Goal: Find specific page/section: Find specific page/section

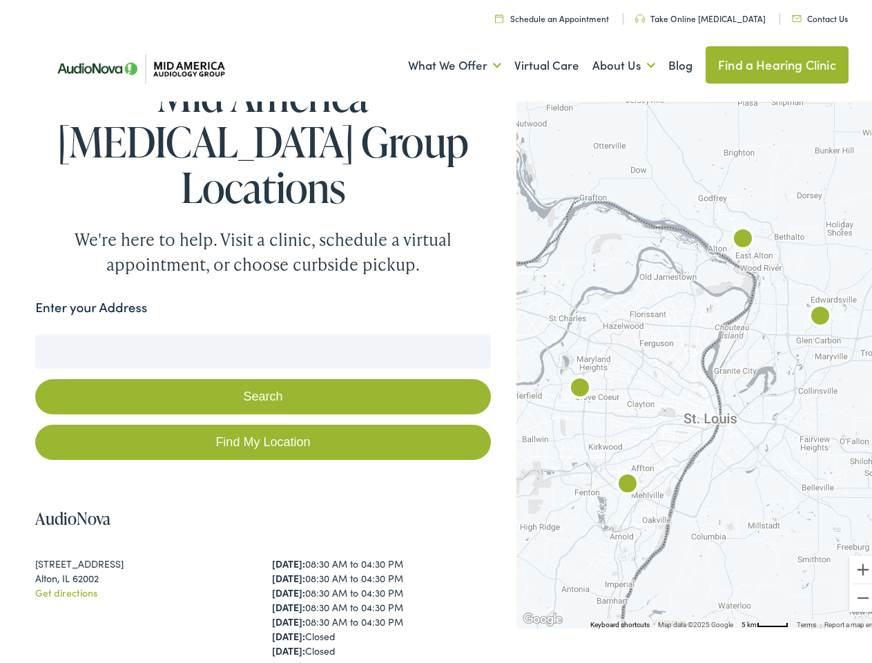
click at [436, 375] on button "Search" at bounding box center [262, 392] width 455 height 35
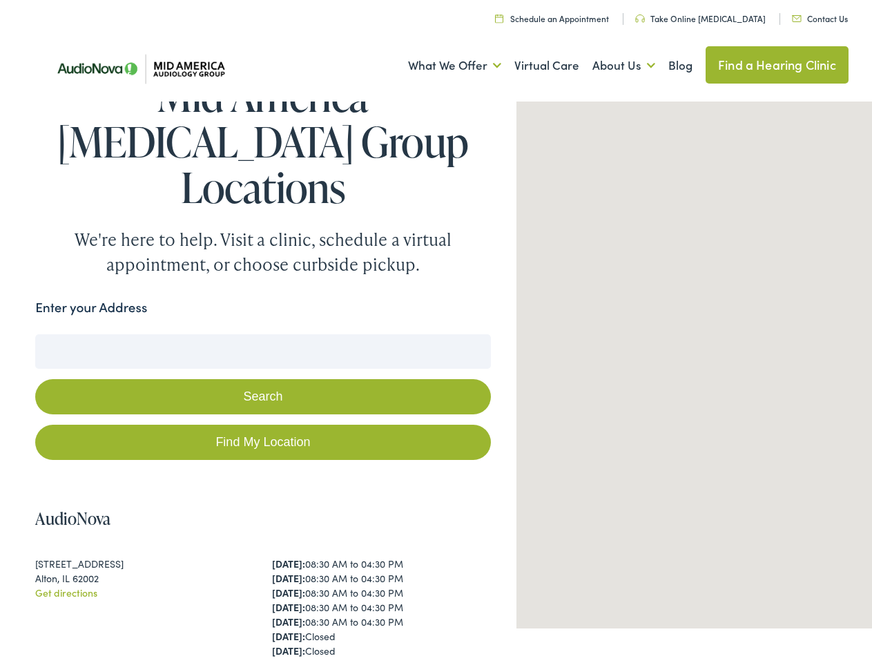
click at [442, 61] on link "What We Offer" at bounding box center [454, 61] width 93 height 51
click at [609, 61] on link "About Us" at bounding box center [623, 61] width 63 height 51
click at [557, 322] on button "Search" at bounding box center [562, 330] width 17 height 17
click at [260, 375] on button "Search" at bounding box center [262, 392] width 455 height 35
click at [691, 358] on div at bounding box center [700, 358] width 367 height 531
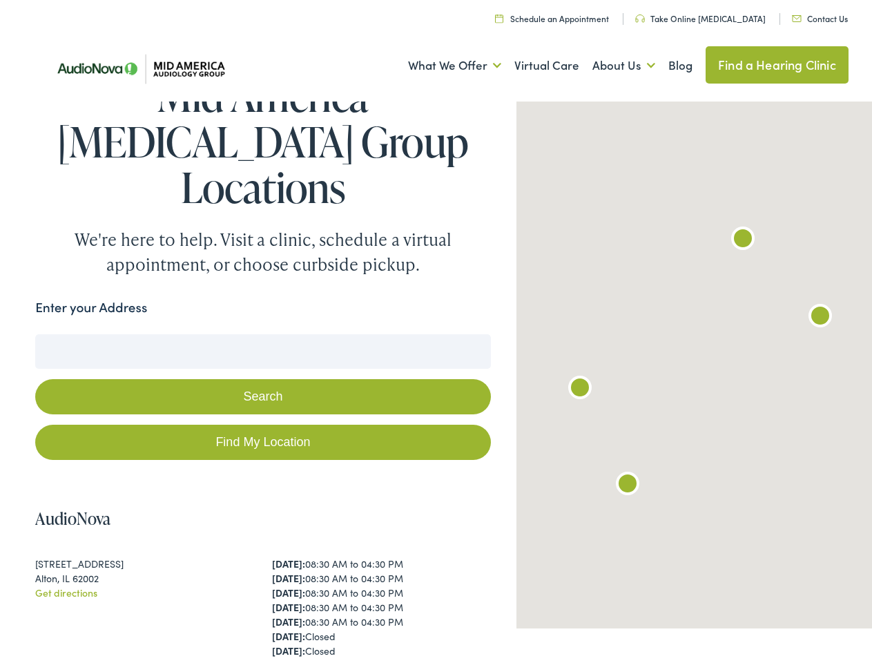
click at [691, 358] on div at bounding box center [700, 358] width 367 height 531
